Goal: Complete application form: Complete application form

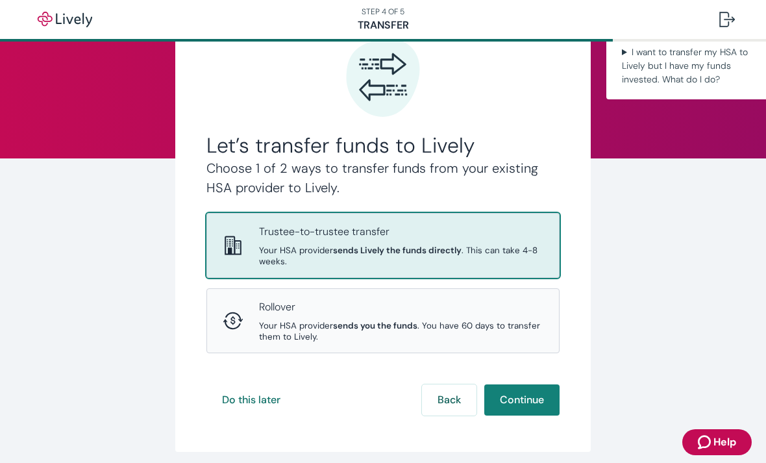
scroll to position [79, 0]
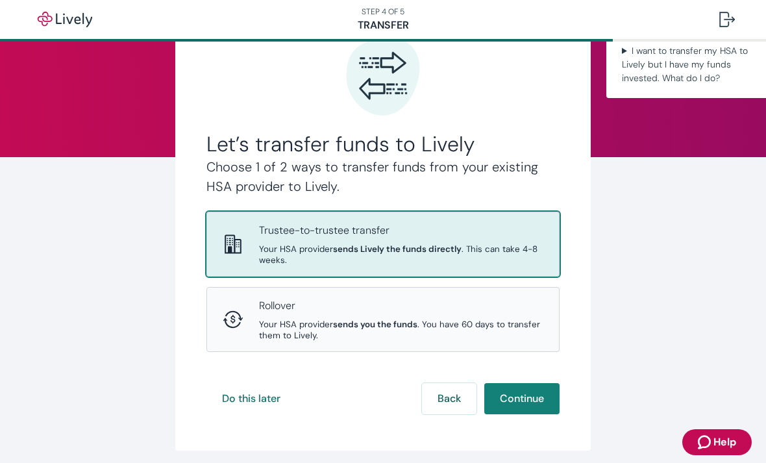
click at [361, 237] on p "Trustee-to-trustee transfer" at bounding box center [401, 231] width 284 height 16
click at [531, 383] on button "Continue" at bounding box center [521, 398] width 75 height 31
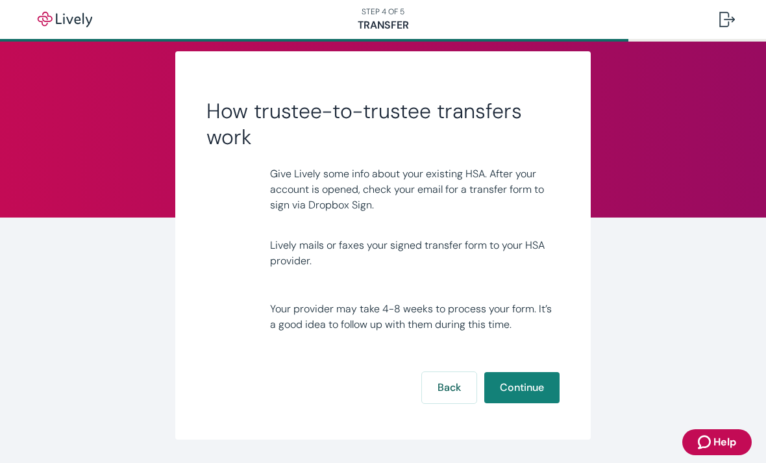
scroll to position [32, 0]
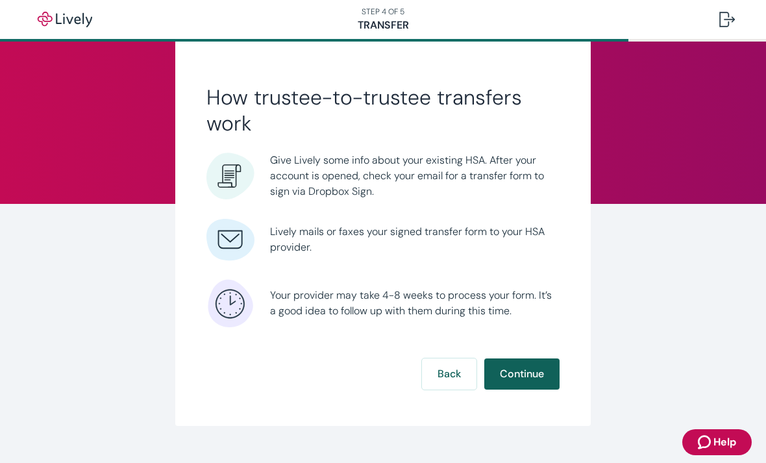
click at [526, 381] on button "Continue" at bounding box center [521, 373] width 75 height 31
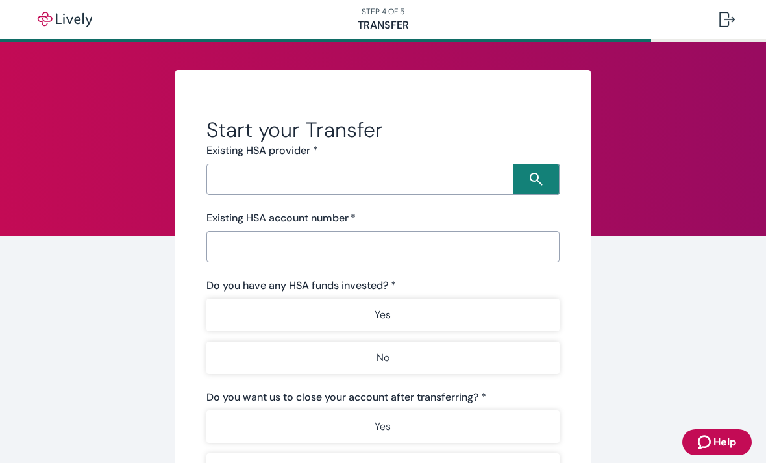
click at [348, 182] on input "Search input" at bounding box center [361, 179] width 302 height 18
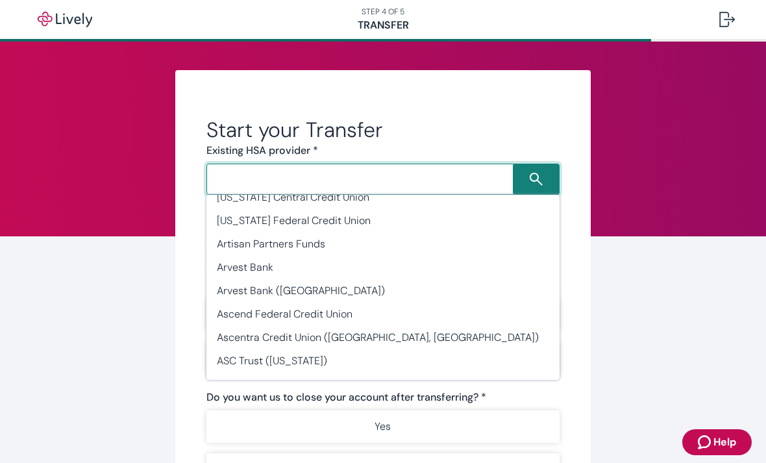
scroll to position [2414, 0]
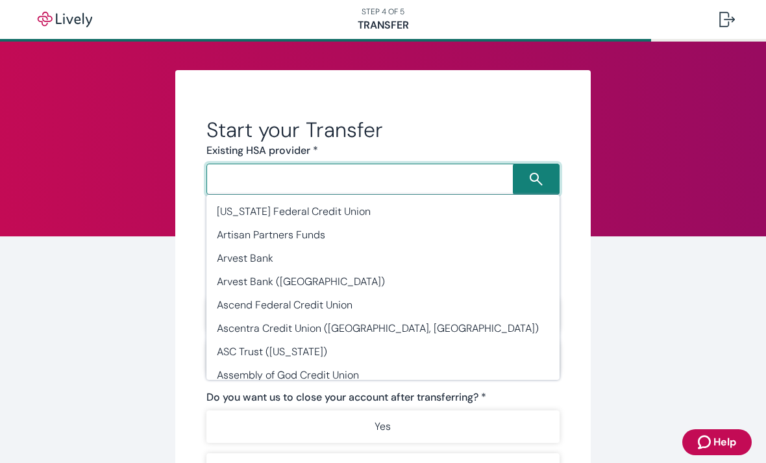
click at [256, 165] on div "​" at bounding box center [382, 179] width 353 height 31
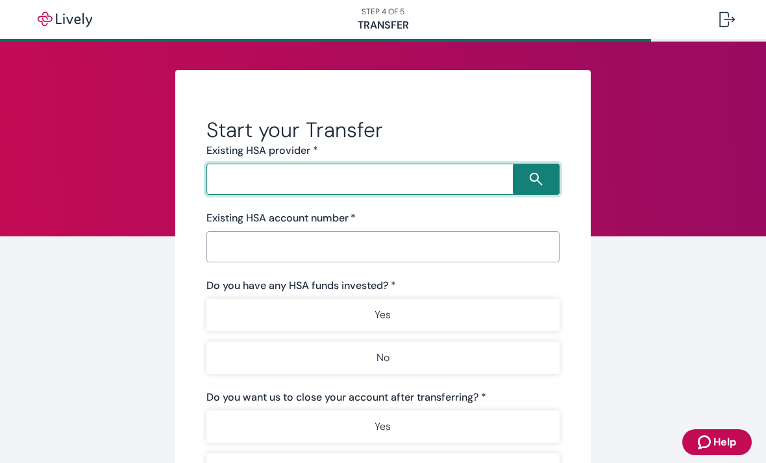
click at [224, 186] on input "Search input" at bounding box center [361, 179] width 302 height 18
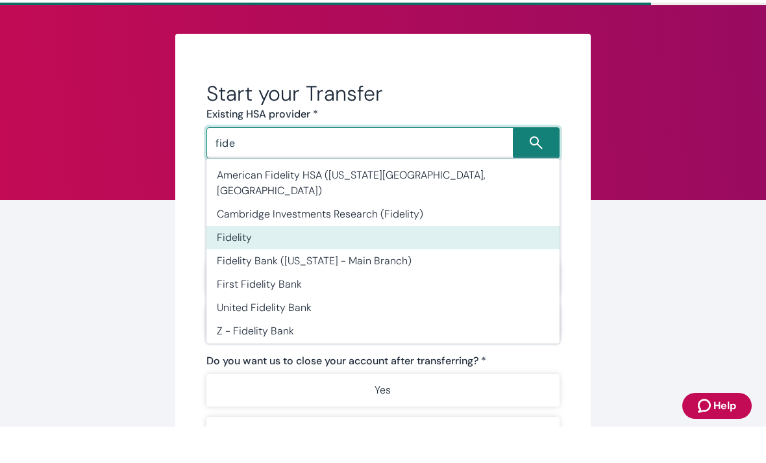
click at [243, 262] on li "Fidelity" at bounding box center [382, 273] width 353 height 23
type input "Fidelity"
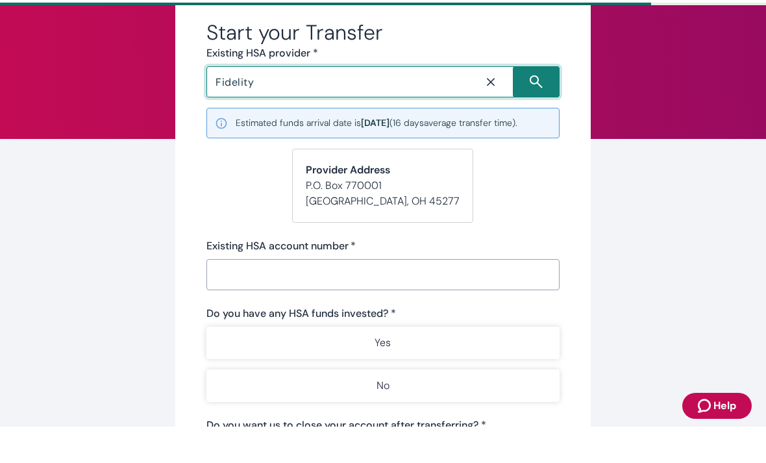
scroll to position [77, 0]
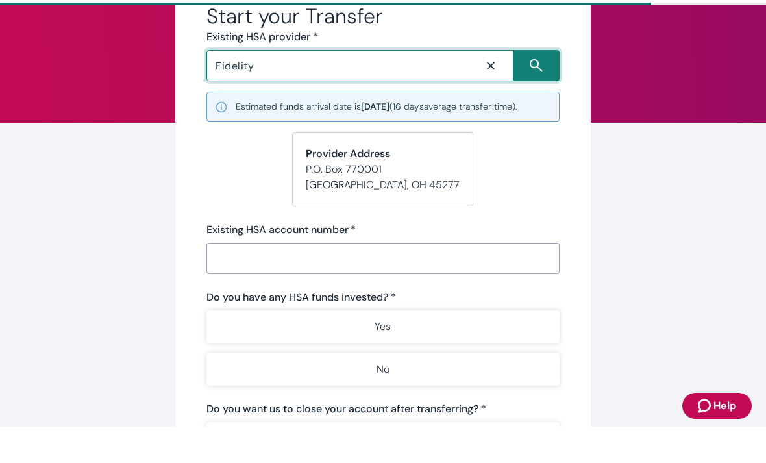
click at [263, 282] on input "Existing HSA account number   *" at bounding box center [382, 295] width 353 height 26
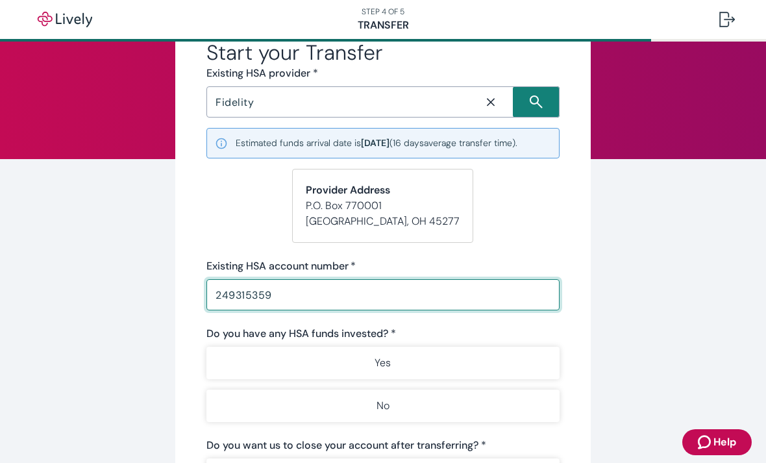
type input "249315359"
click at [637, 229] on div "Start your Transfer Existing HSA provider * Fidelity ​ Estimated funds arrival …" at bounding box center [382, 340] width 623 height 694
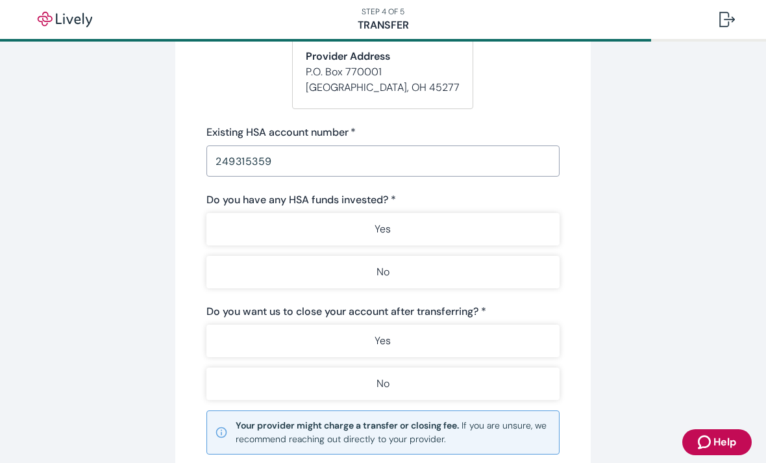
scroll to position [226, 0]
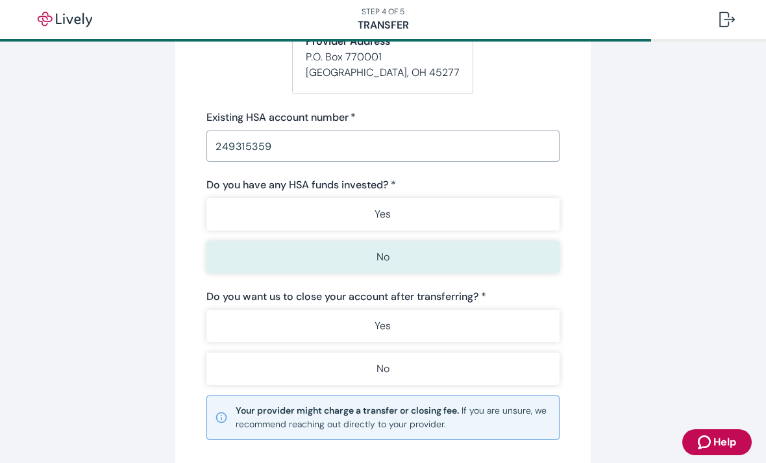
click at [383, 263] on p "No" at bounding box center [382, 257] width 13 height 16
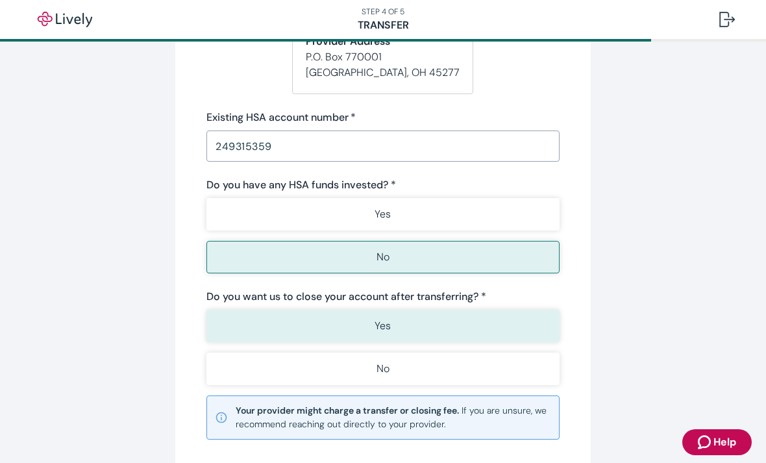
click at [380, 326] on p "Yes" at bounding box center [382, 326] width 16 height 16
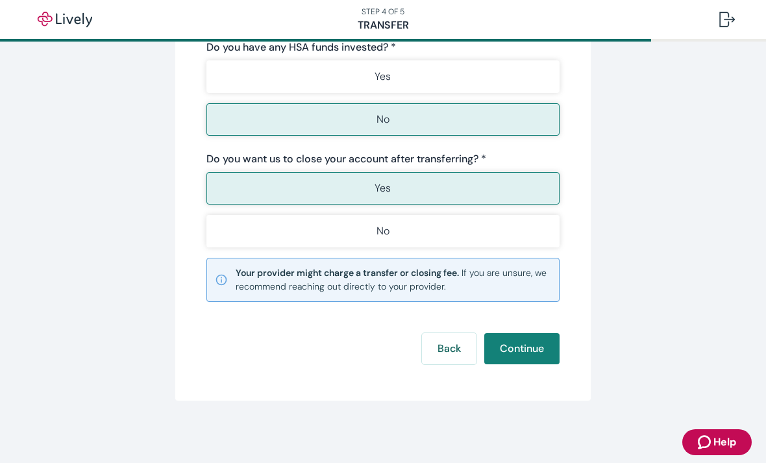
scroll to position [363, 0]
click at [527, 347] on button "Continue" at bounding box center [521, 348] width 75 height 31
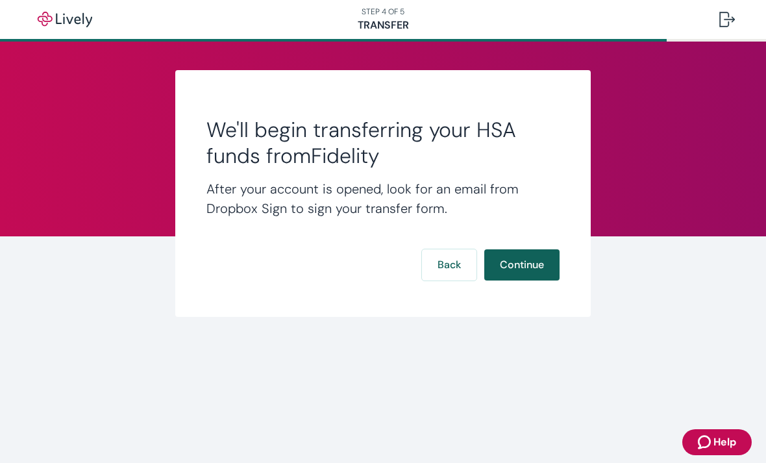
click at [532, 262] on button "Continue" at bounding box center [521, 264] width 75 height 31
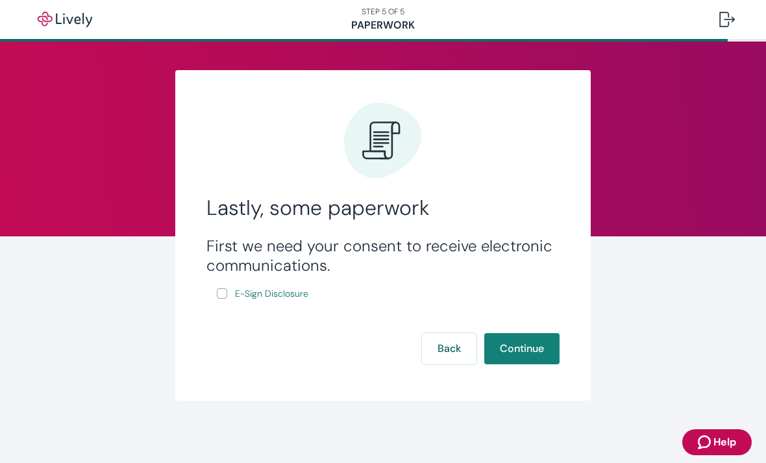
click at [224, 293] on input "E-Sign Disclosure" at bounding box center [222, 293] width 10 height 10
checkbox input "true"
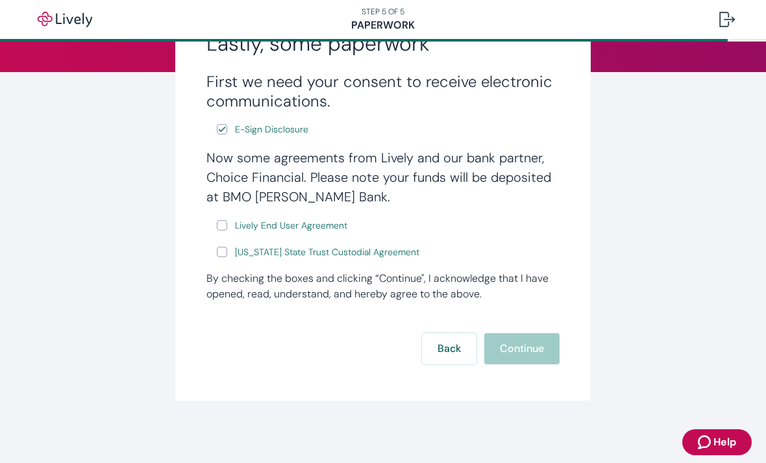
scroll to position [164, 0]
click at [223, 227] on input "Lively End User Agreement" at bounding box center [222, 225] width 10 height 10
checkbox input "true"
click at [218, 256] on input "[US_STATE] State Trust Custodial Agreement" at bounding box center [222, 252] width 10 height 10
checkbox input "true"
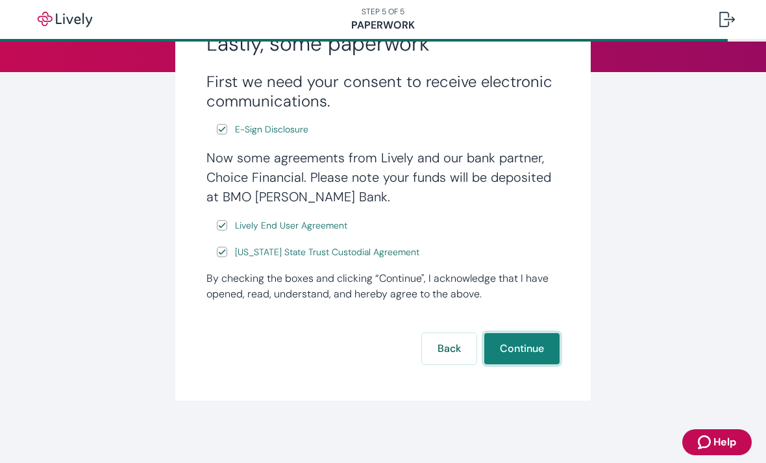
click at [528, 351] on button "Continue" at bounding box center [521, 348] width 75 height 31
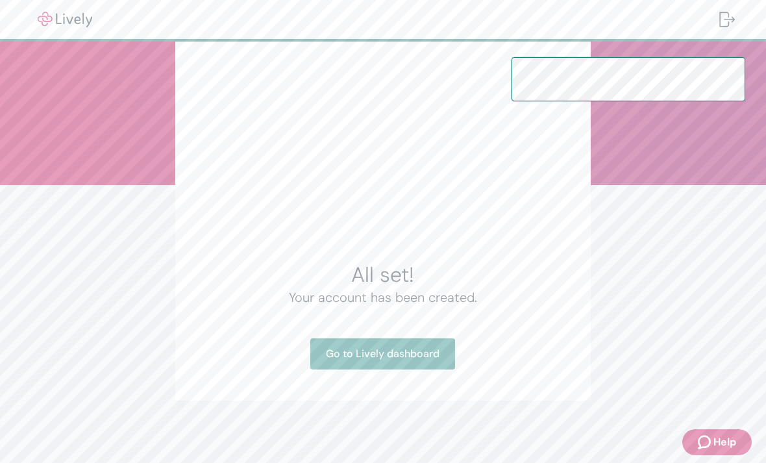
scroll to position [51, 0]
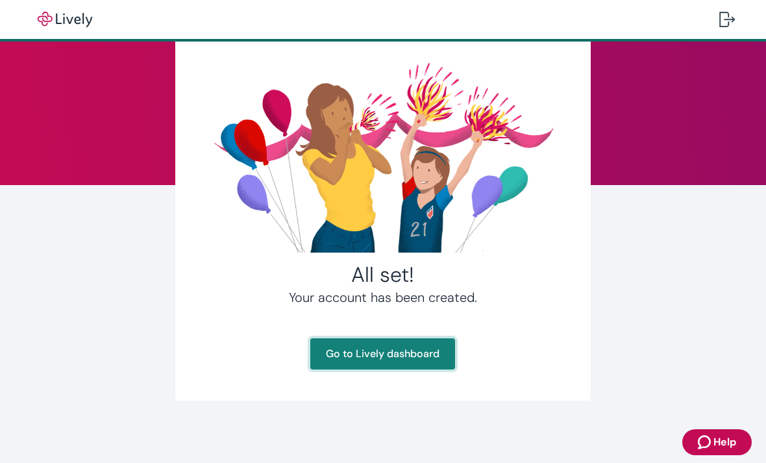
click at [413, 352] on link "Go to Lively dashboard" at bounding box center [382, 353] width 145 height 31
